Goal: Find specific page/section: Find specific page/section

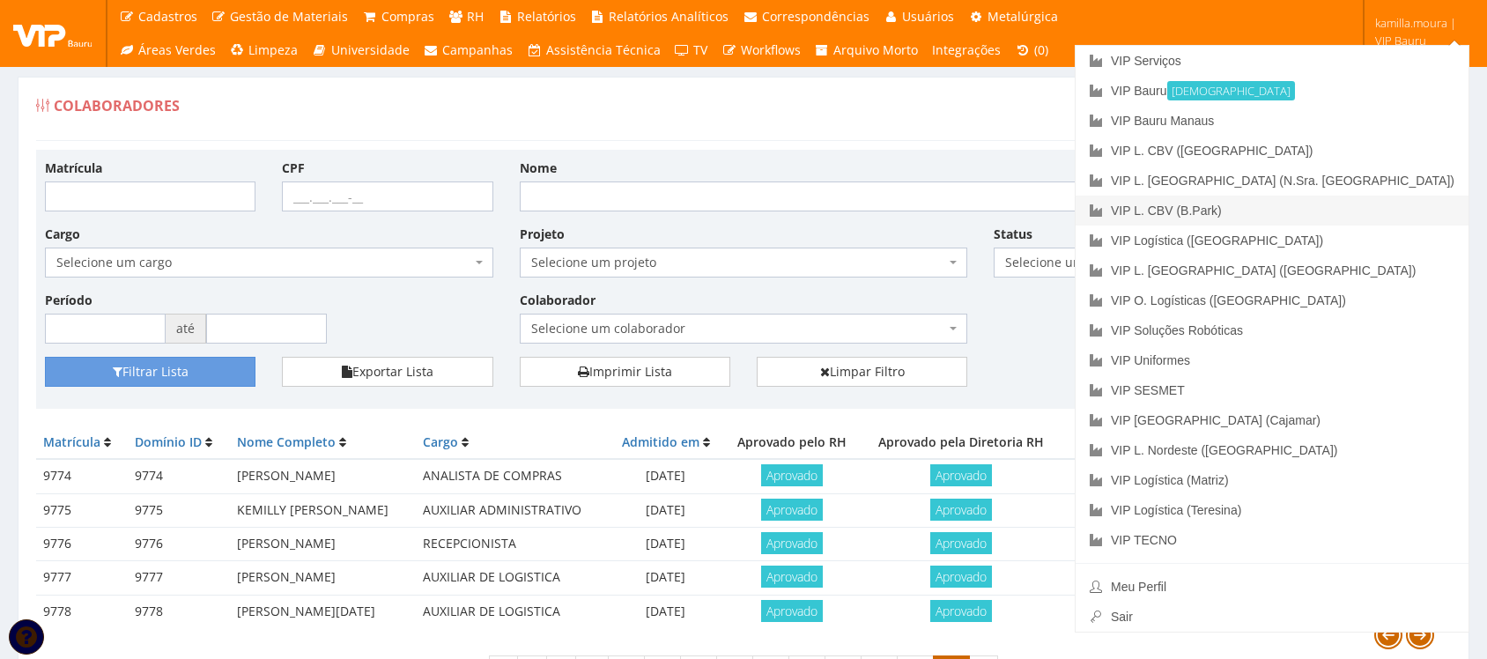
scroll to position [115, 0]
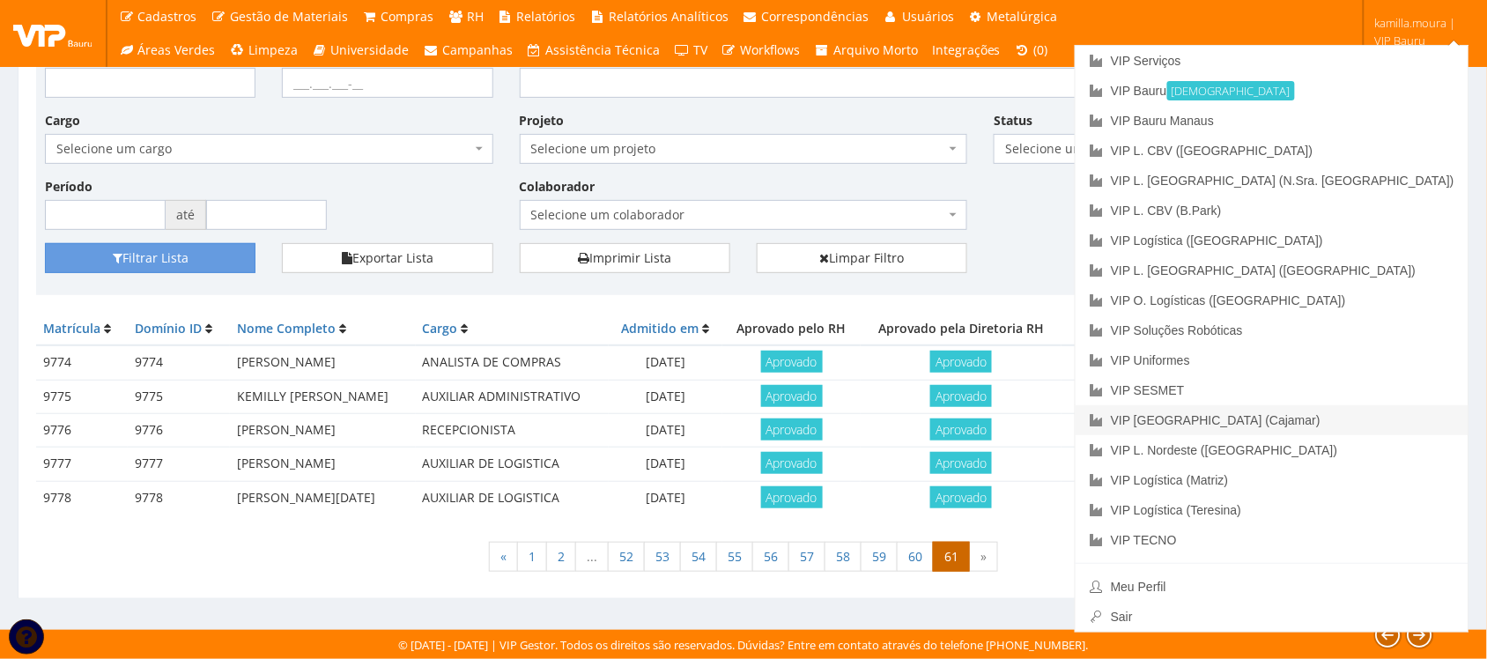
click at [1367, 414] on link "VIP [GEOGRAPHIC_DATA] (Cajamar)" at bounding box center [1272, 420] width 393 height 30
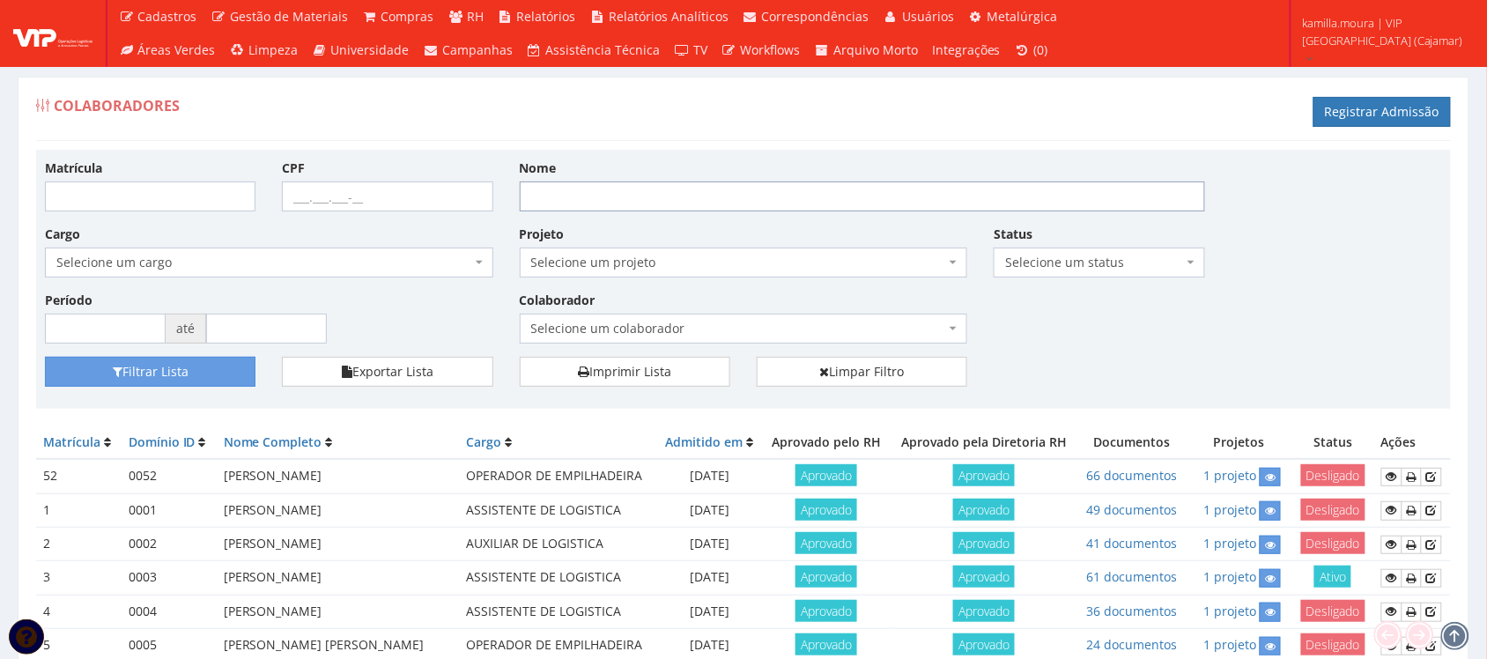
click at [718, 198] on input "Nome" at bounding box center [863, 197] width 686 height 30
type input "JEFERSON SANTOS DA ROSA"
click at [45, 357] on button "Filtrar Lista" at bounding box center [150, 372] width 211 height 30
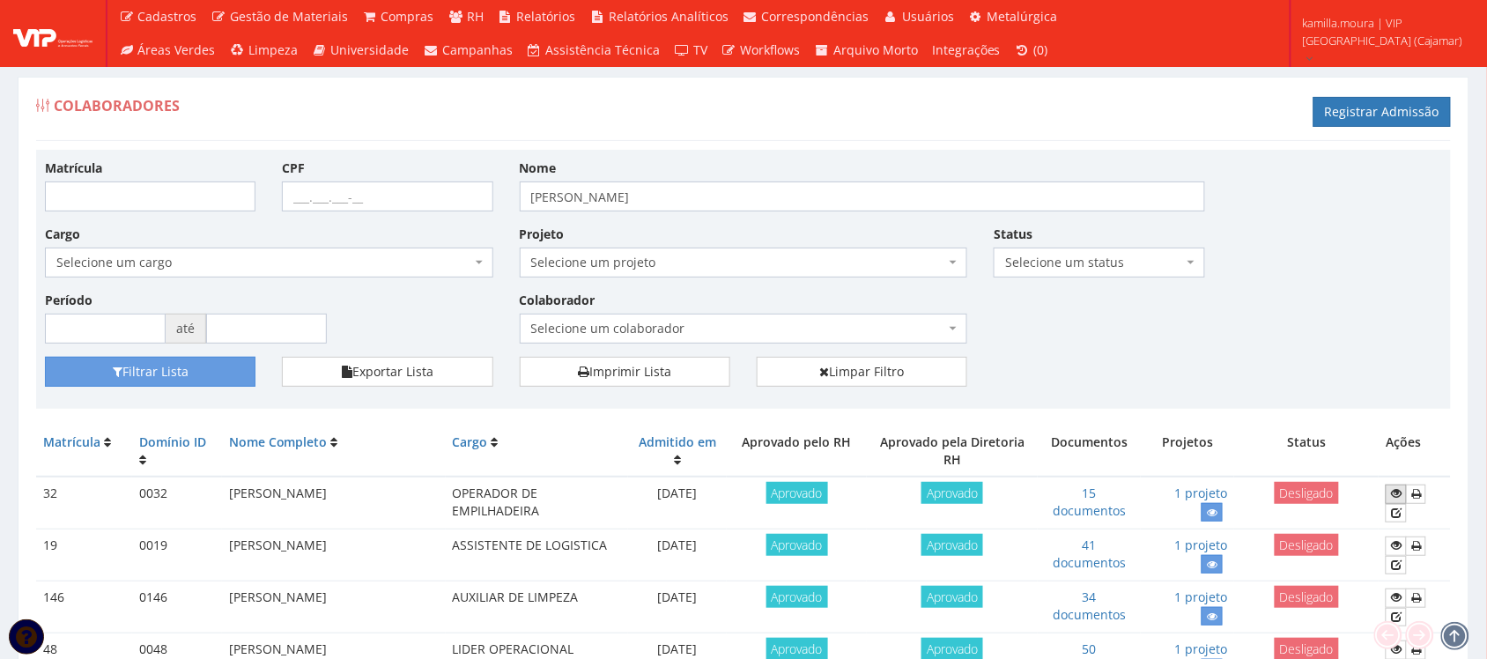
click at [1402, 499] on icon at bounding box center [1396, 493] width 11 height 12
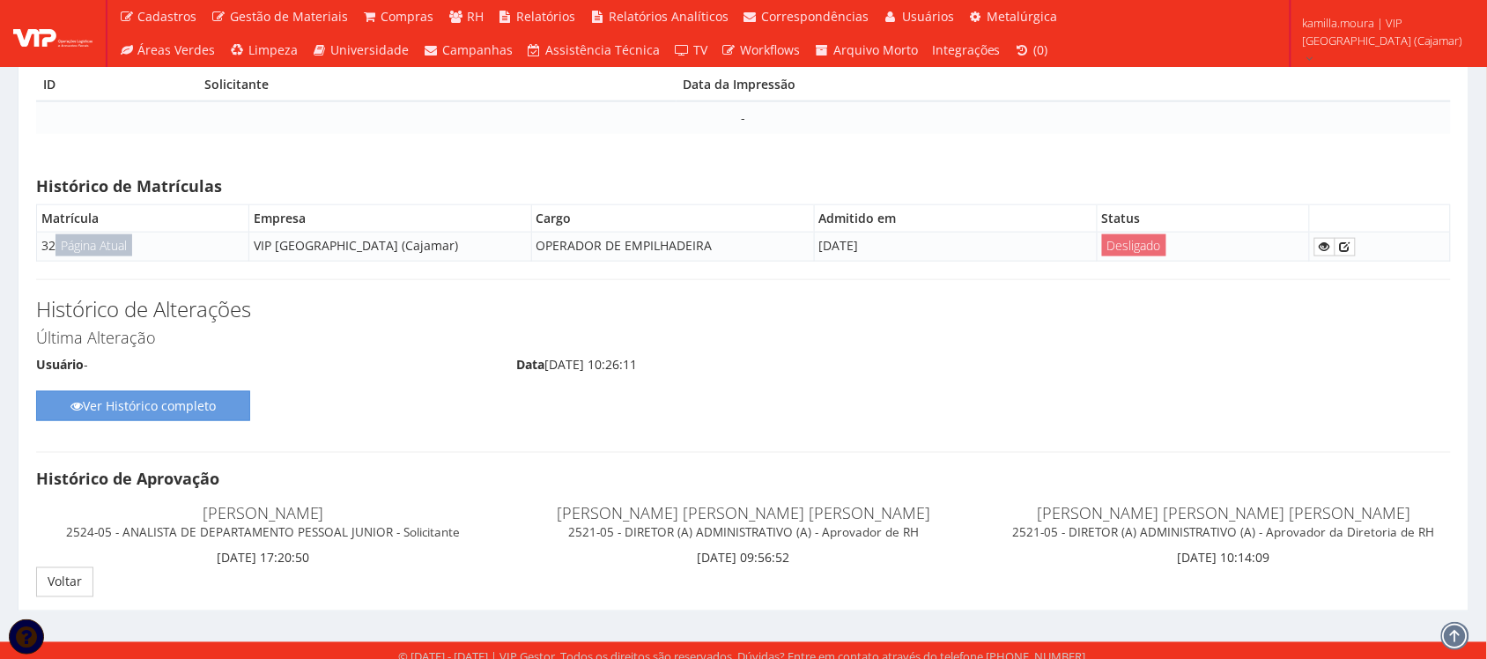
scroll to position [8459, 0]
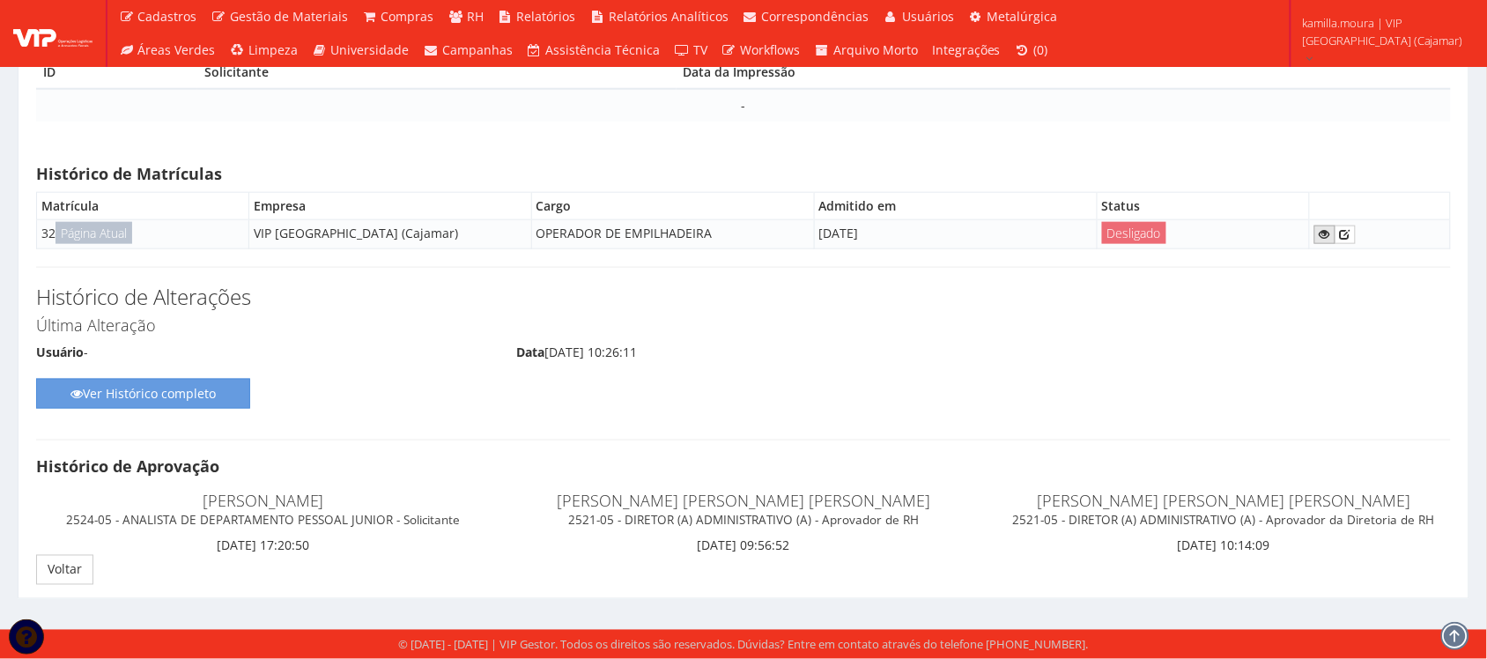
click at [1323, 236] on icon at bounding box center [1325, 234] width 11 height 12
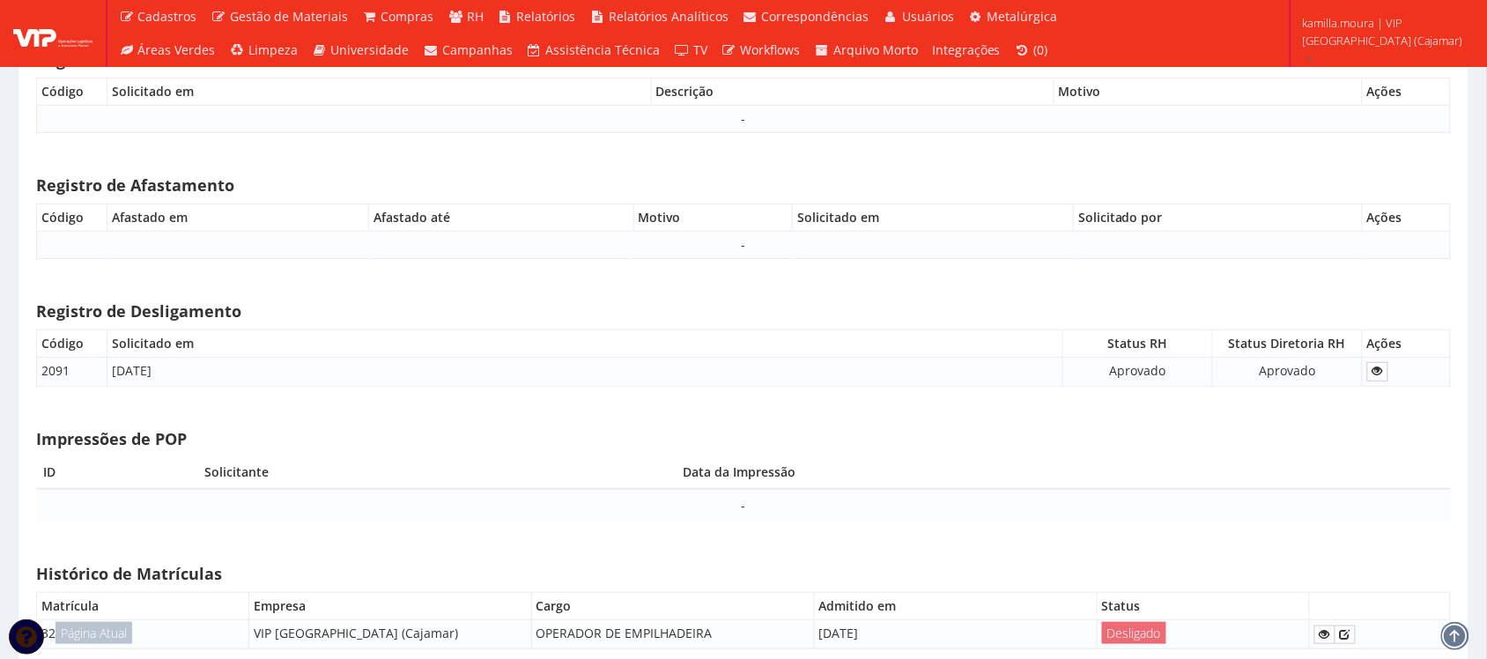
scroll to position [8459, 0]
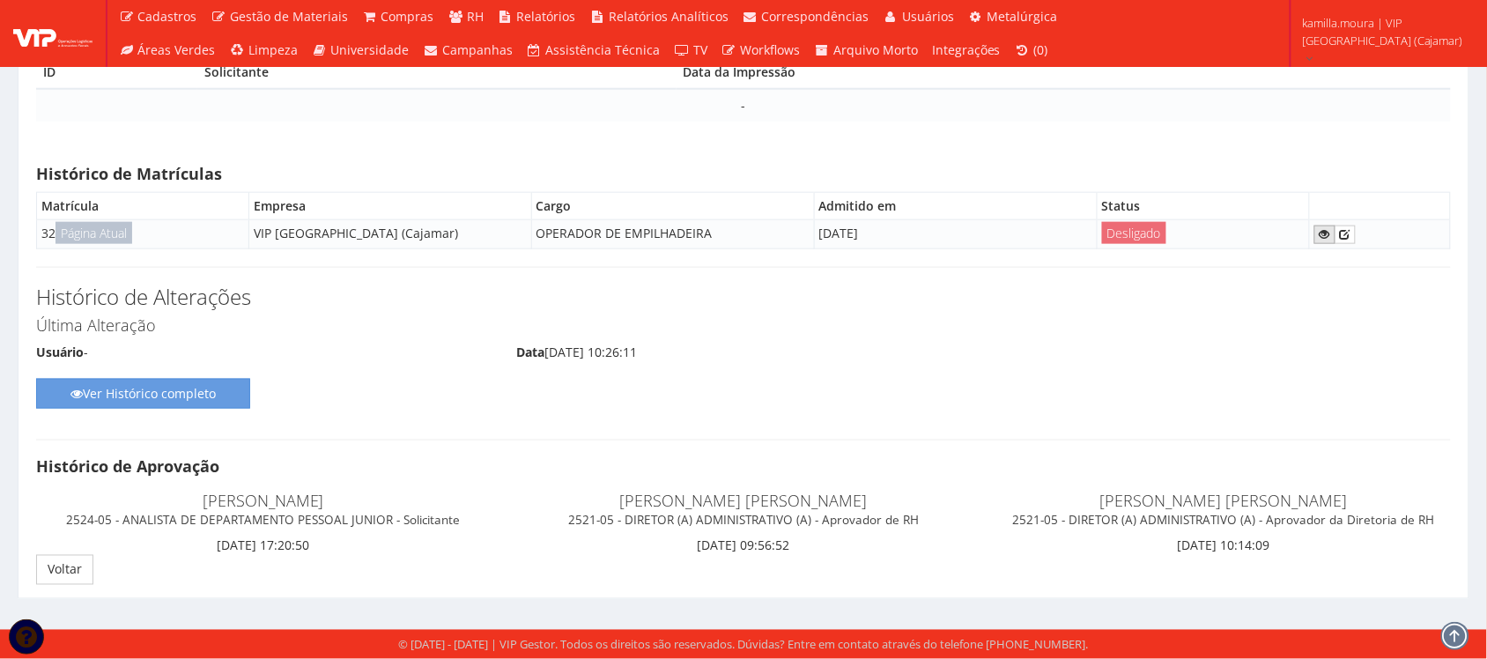
click at [1320, 233] on icon at bounding box center [1325, 234] width 11 height 12
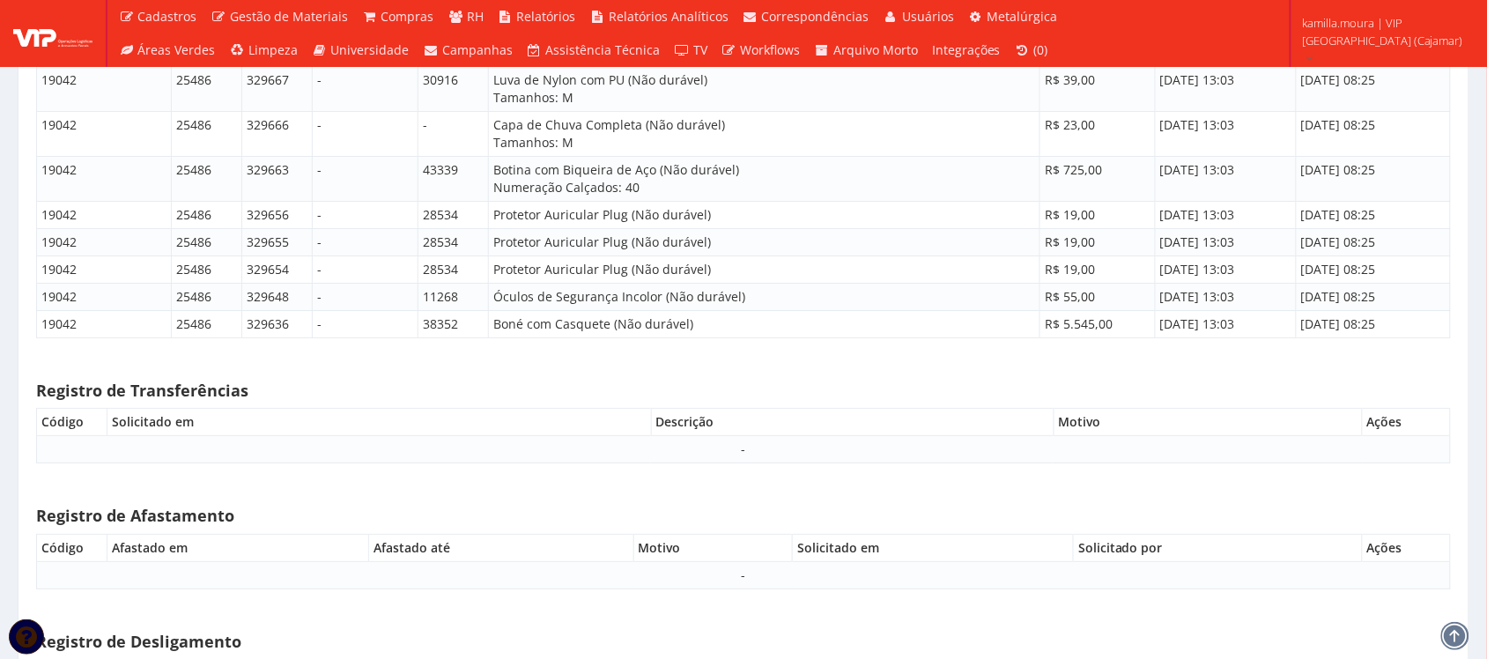
scroll to position [8150, 0]
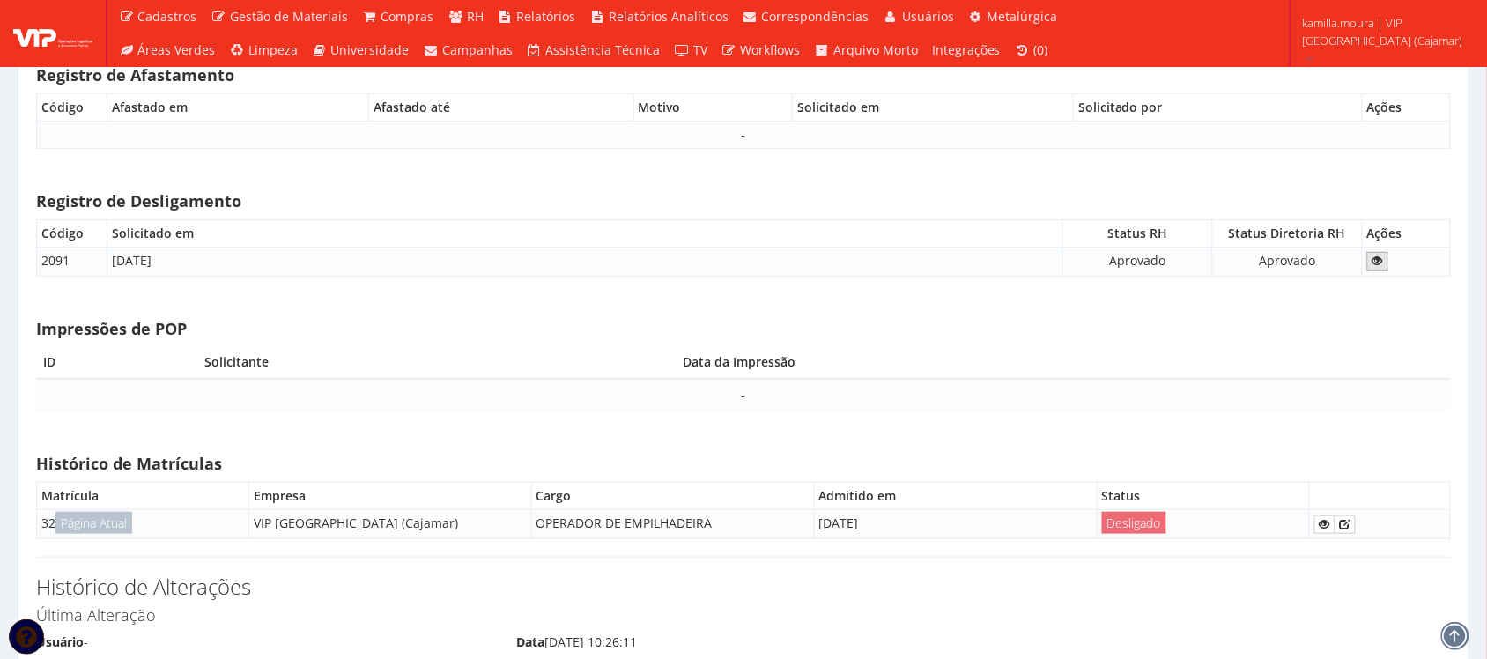
click at [1383, 267] on icon at bounding box center [1378, 261] width 11 height 12
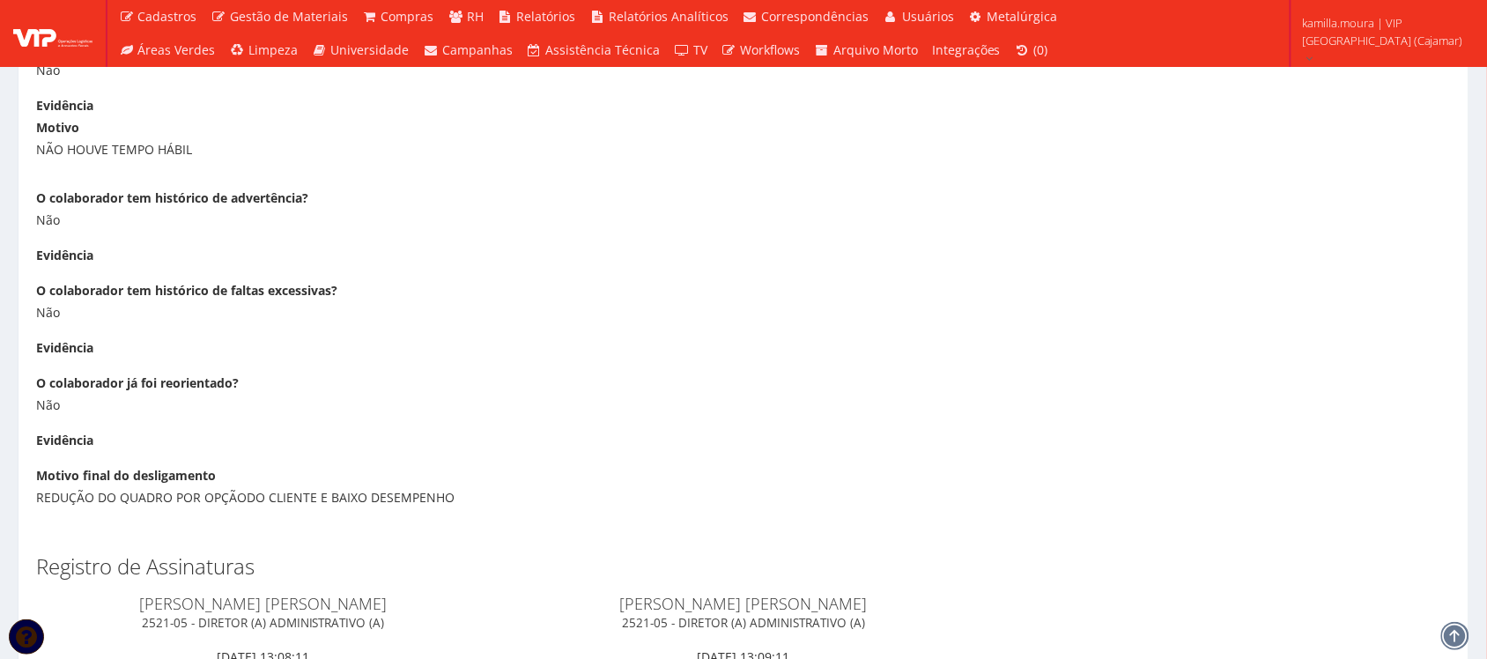
scroll to position [1185, 0]
